Goal: Transaction & Acquisition: Purchase product/service

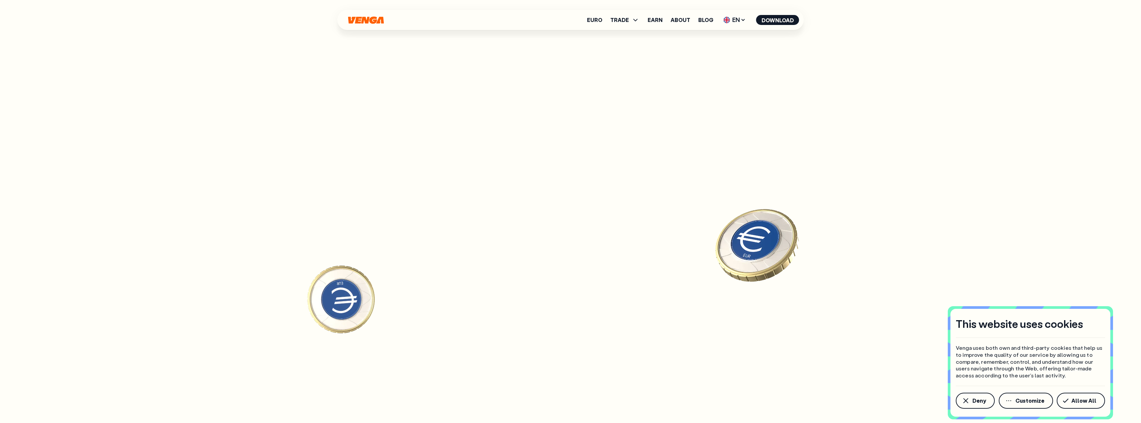
scroll to position [3346, 0]
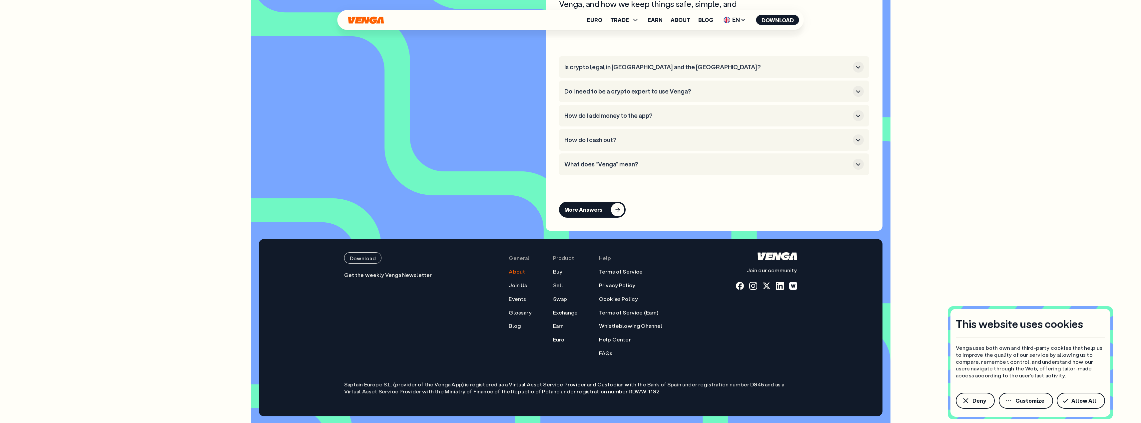
drag, startPoint x: 473, startPoint y: 102, endPoint x: 514, endPoint y: 274, distance: 177.5
click at [780, 285] on div at bounding box center [780, 286] width 8 height 8
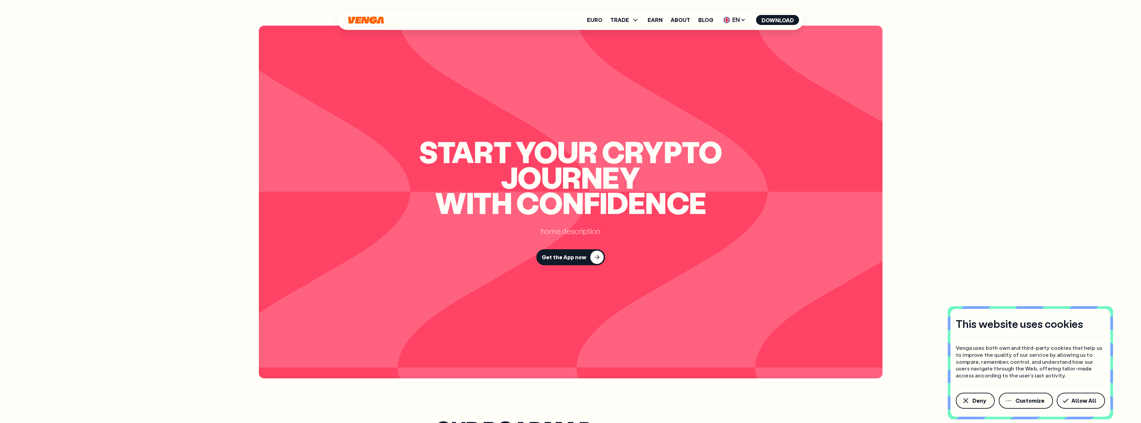
scroll to position [0, 0]
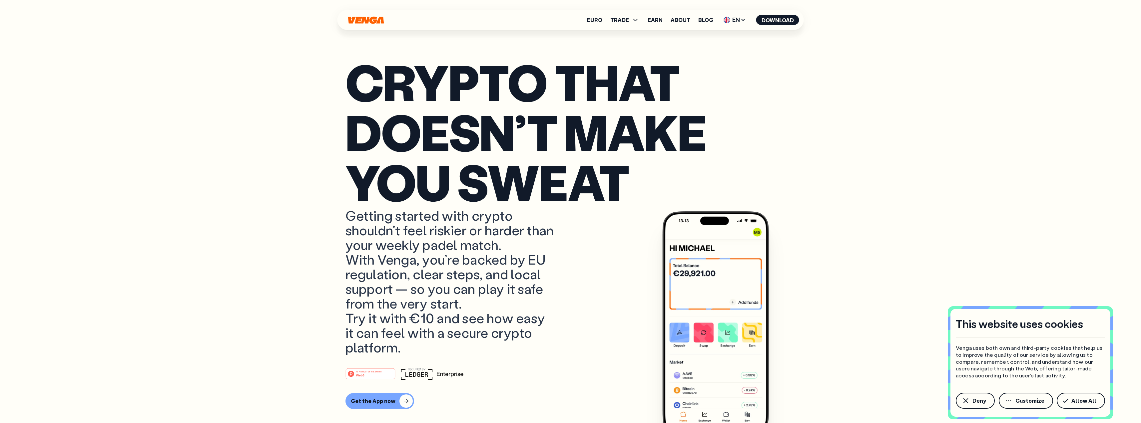
drag, startPoint x: 500, startPoint y: 279, endPoint x: 489, endPoint y: 114, distance: 165.0
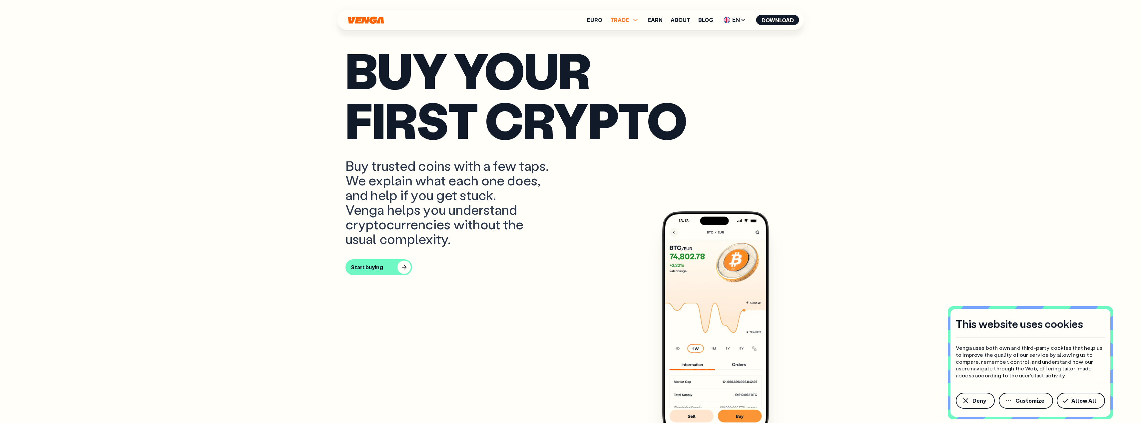
scroll to position [400, 0]
click at [629, 19] on span "TRADE" at bounding box center [619, 19] width 19 height 5
click at [590, 143] on p "Buy your first crypto" at bounding box center [571, 95] width 450 height 100
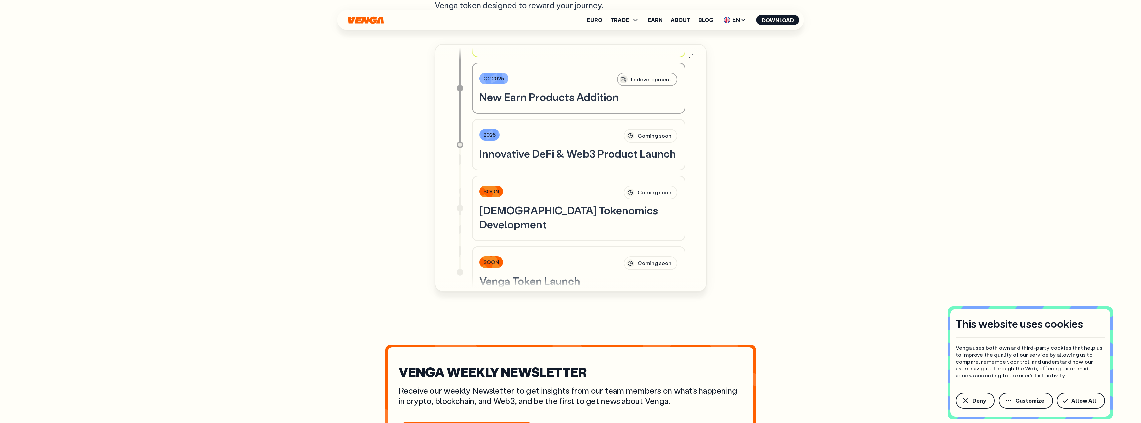
drag, startPoint x: 588, startPoint y: 143, endPoint x: 570, endPoint y: 220, distance: 79.0
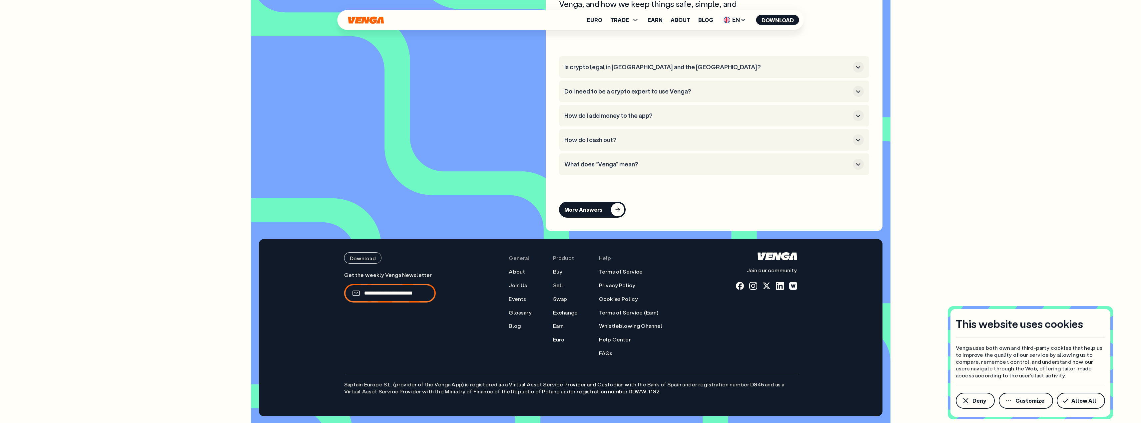
scroll to position [3346, 0]
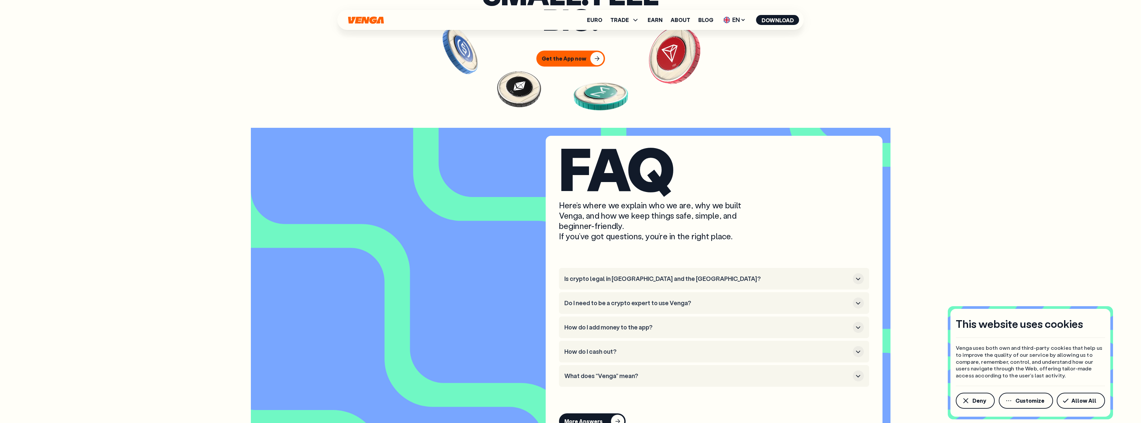
drag, startPoint x: 466, startPoint y: 143, endPoint x: 466, endPoint y: 36, distance: 107.0
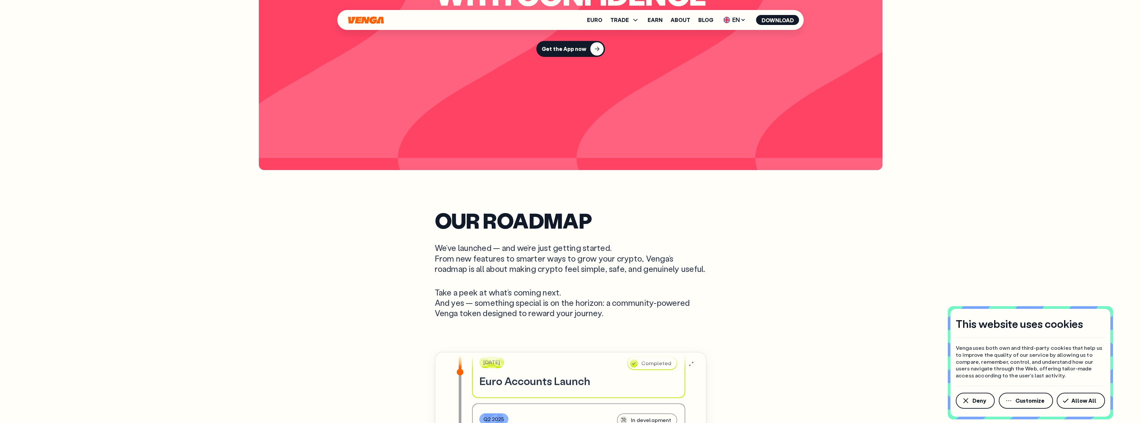
scroll to position [460, 0]
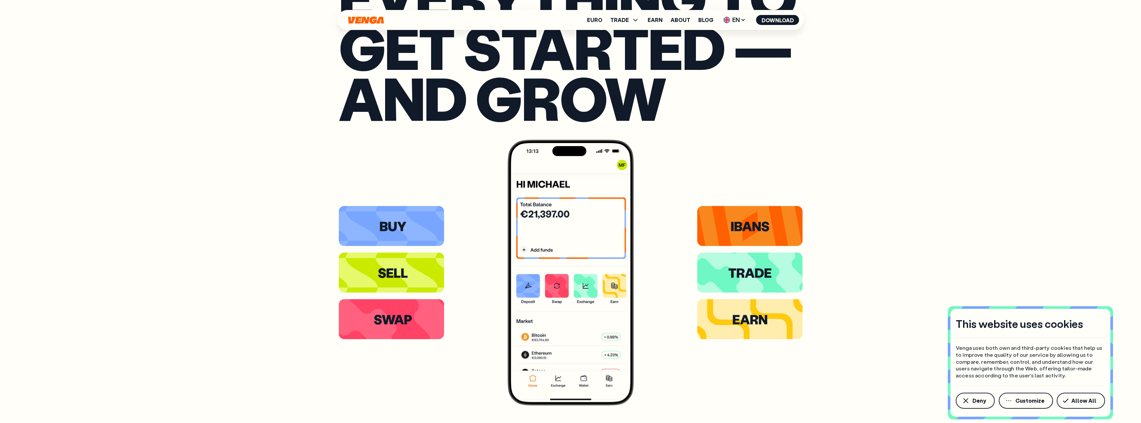
drag, startPoint x: 608, startPoint y: 274, endPoint x: 632, endPoint y: 222, distance: 57.7
click at [632, 222] on img at bounding box center [571, 273] width 126 height 266
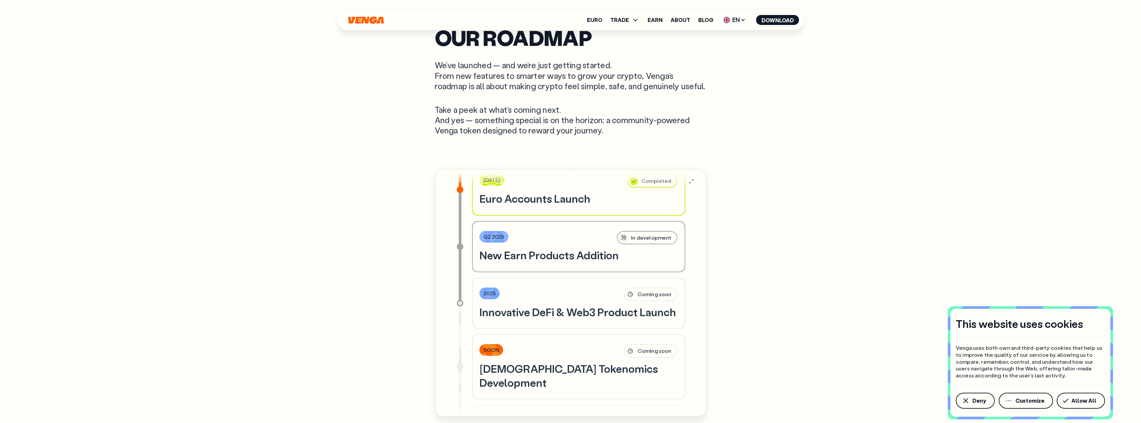
scroll to position [2401, 0]
